Goal: Information Seeking & Learning: Learn about a topic

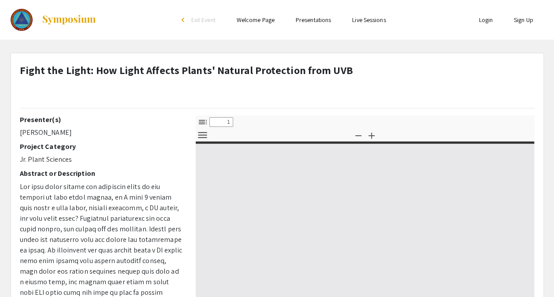
select select "custom"
type input "0"
select select "custom"
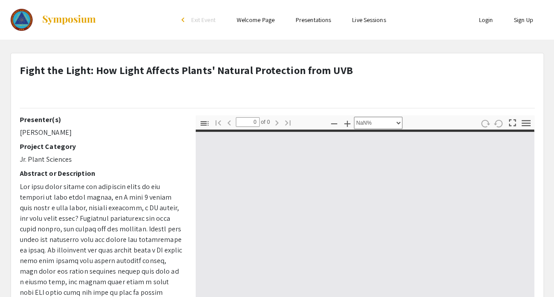
type input "1"
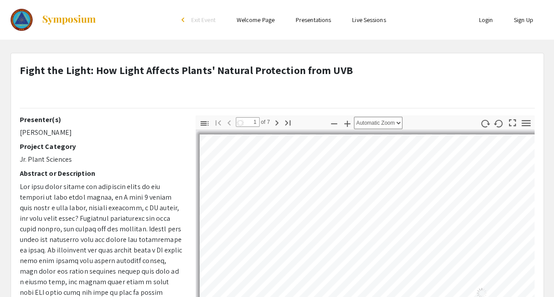
select select "auto"
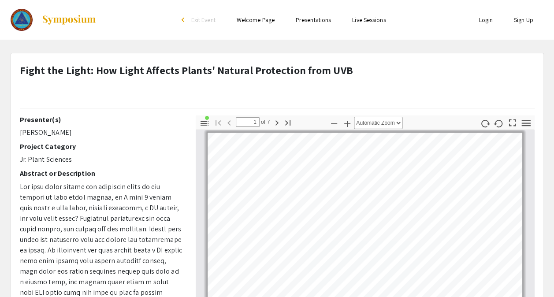
scroll to position [44, 0]
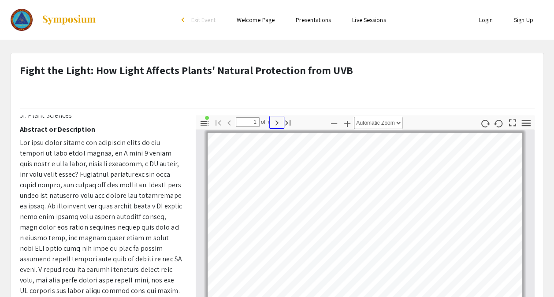
click at [275, 116] on button "Next" at bounding box center [276, 122] width 15 height 13
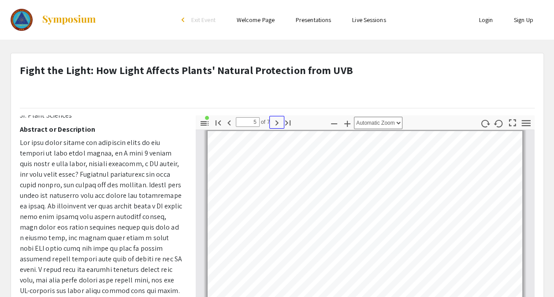
click at [275, 116] on button "Next" at bounding box center [276, 122] width 15 height 13
type input "7"
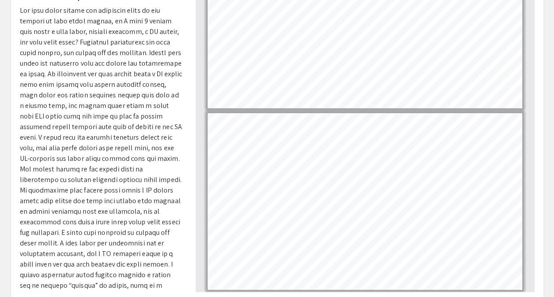
scroll to position [220, 0]
